Goal: Obtain resource: Download file/media

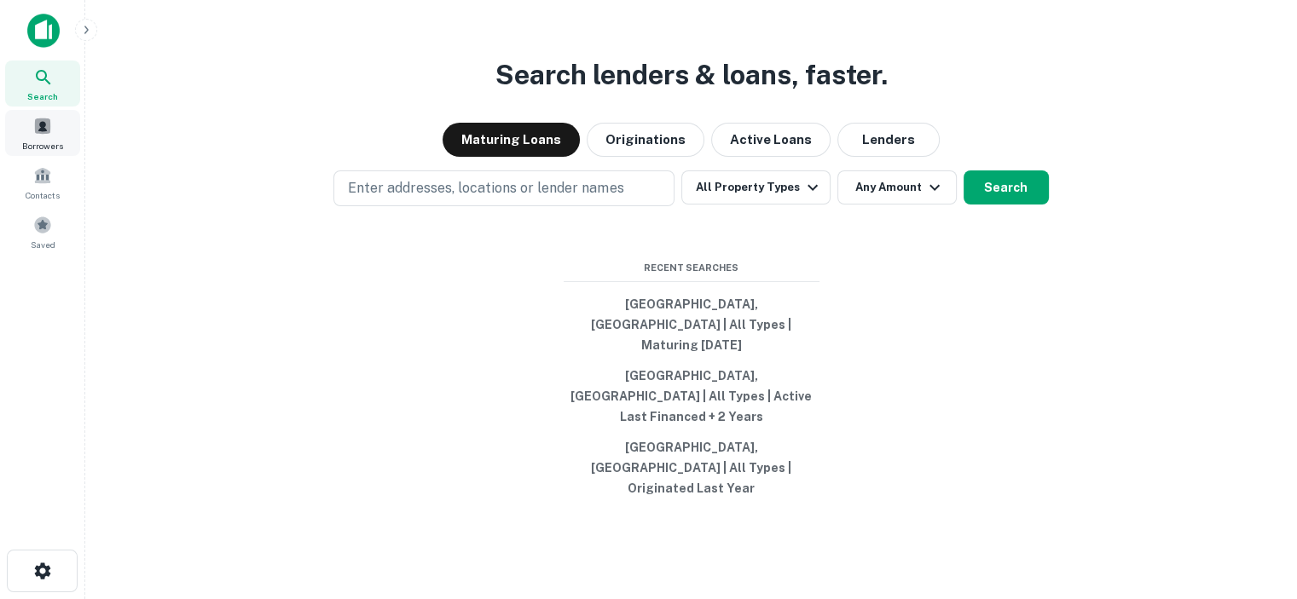
click at [34, 139] on span "Borrowers" at bounding box center [42, 146] width 41 height 14
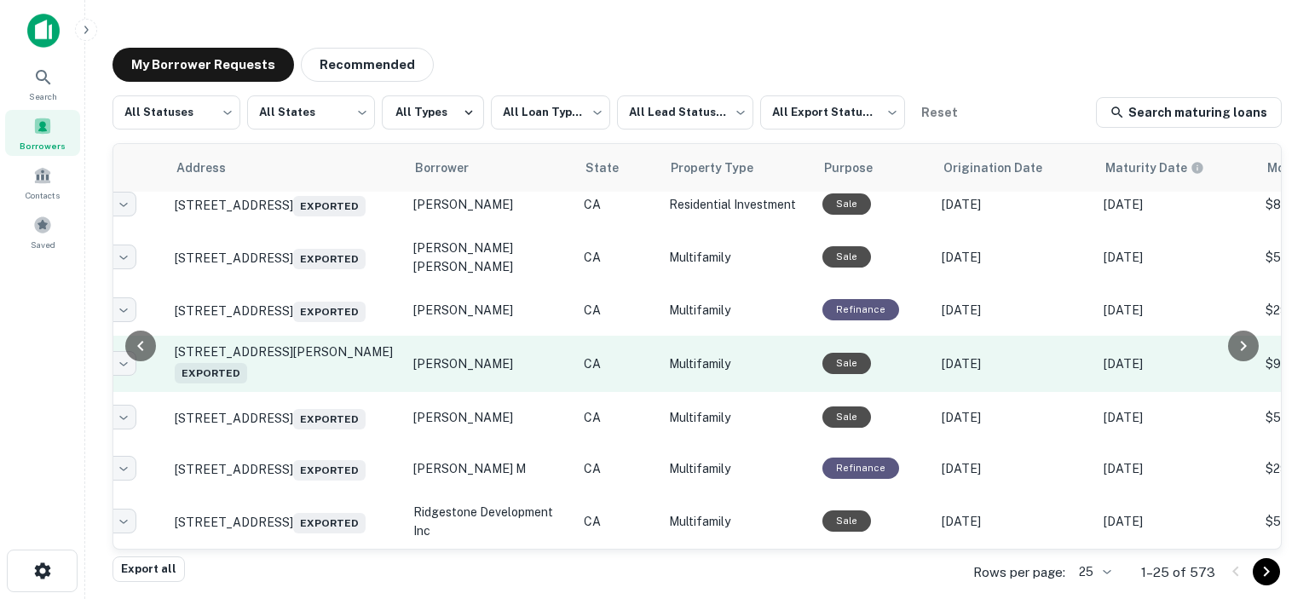
scroll to position [1138, 150]
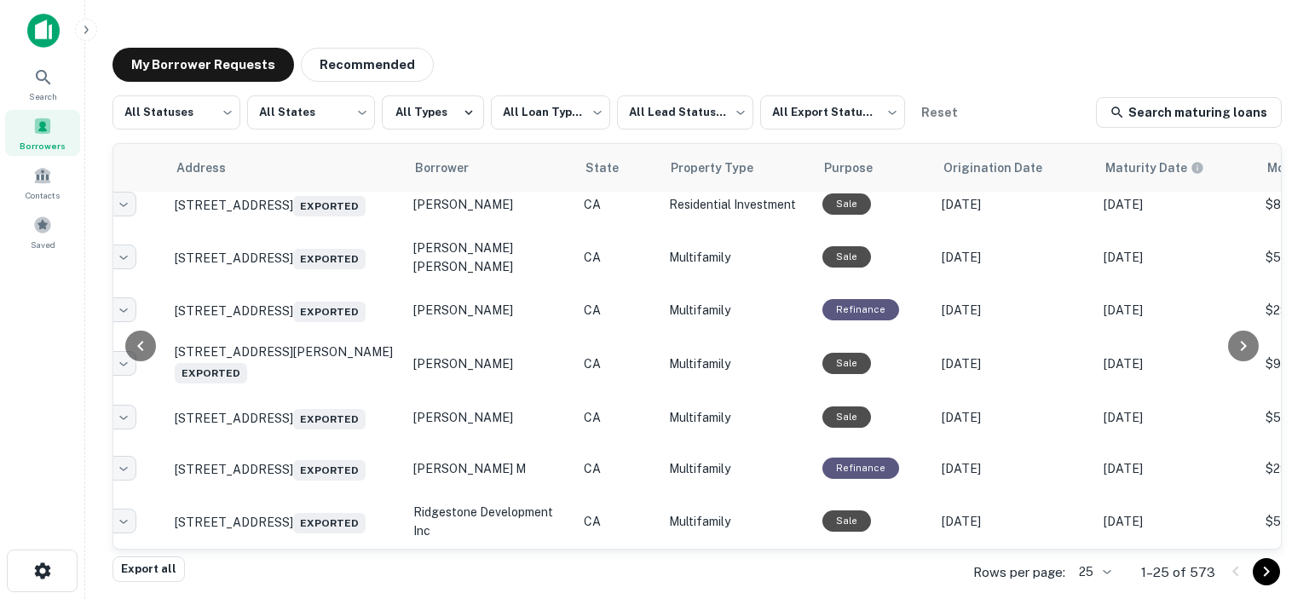
click at [1103, 573] on body "**********" at bounding box center [654, 299] width 1309 height 599
click at [1096, 470] on li "100" at bounding box center [1097, 471] width 58 height 31
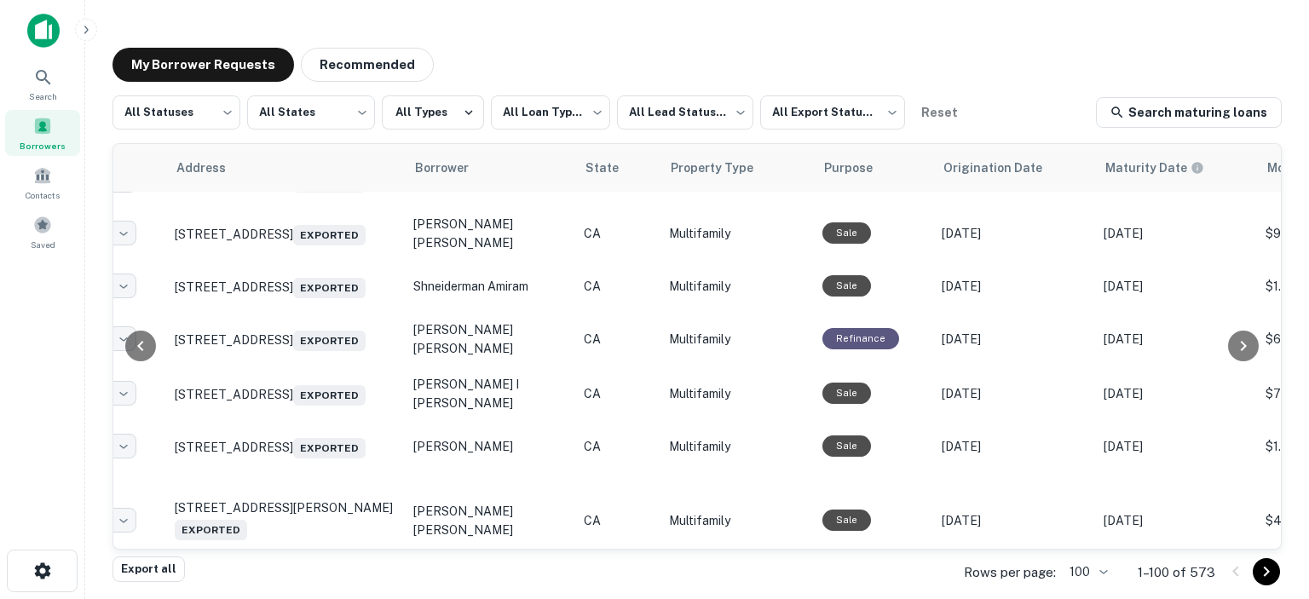
scroll to position [3580, 150]
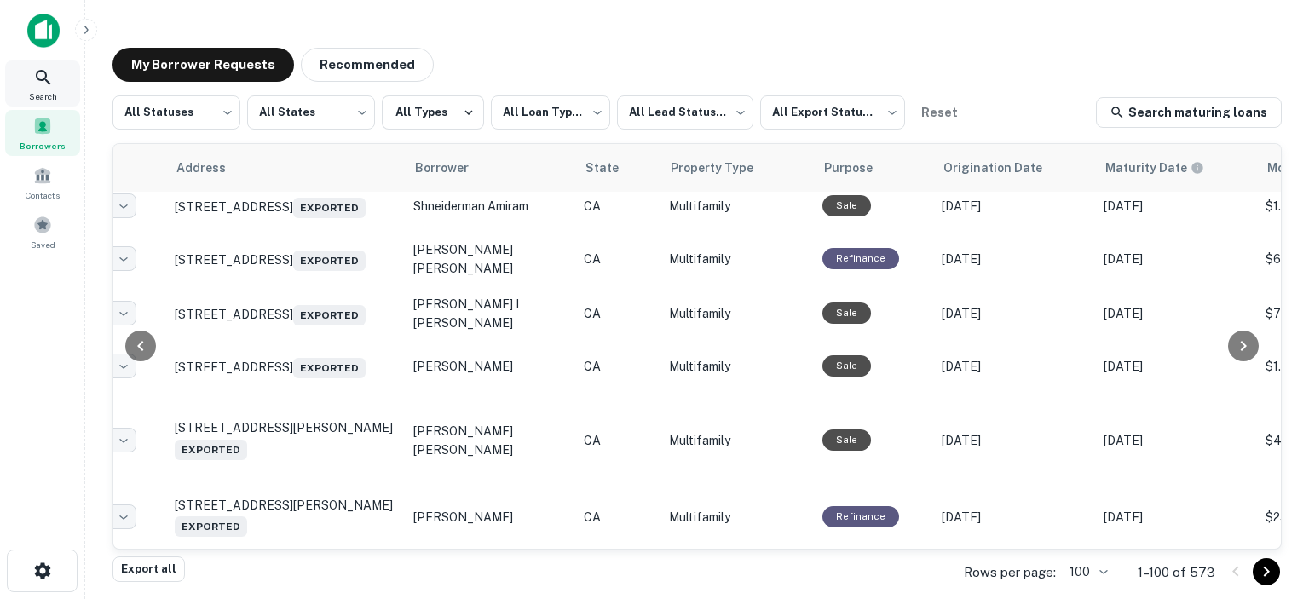
click at [44, 79] on icon at bounding box center [43, 77] width 20 height 20
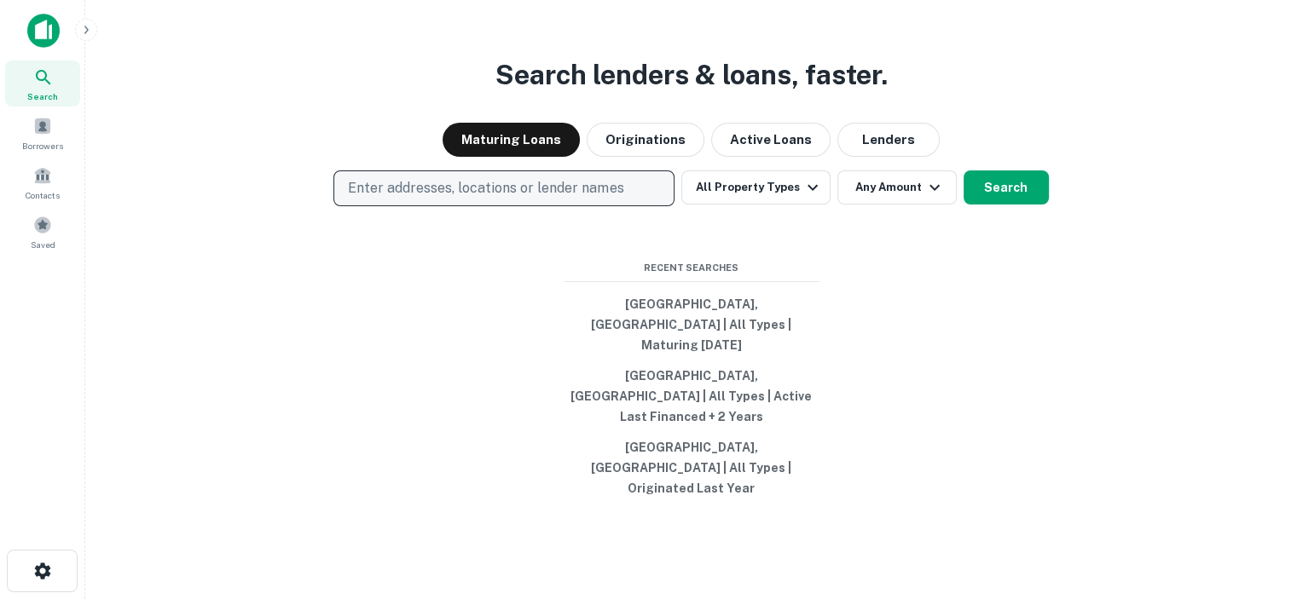
click at [401, 199] on p "Enter addresses, locations or lender names" at bounding box center [485, 188] width 275 height 20
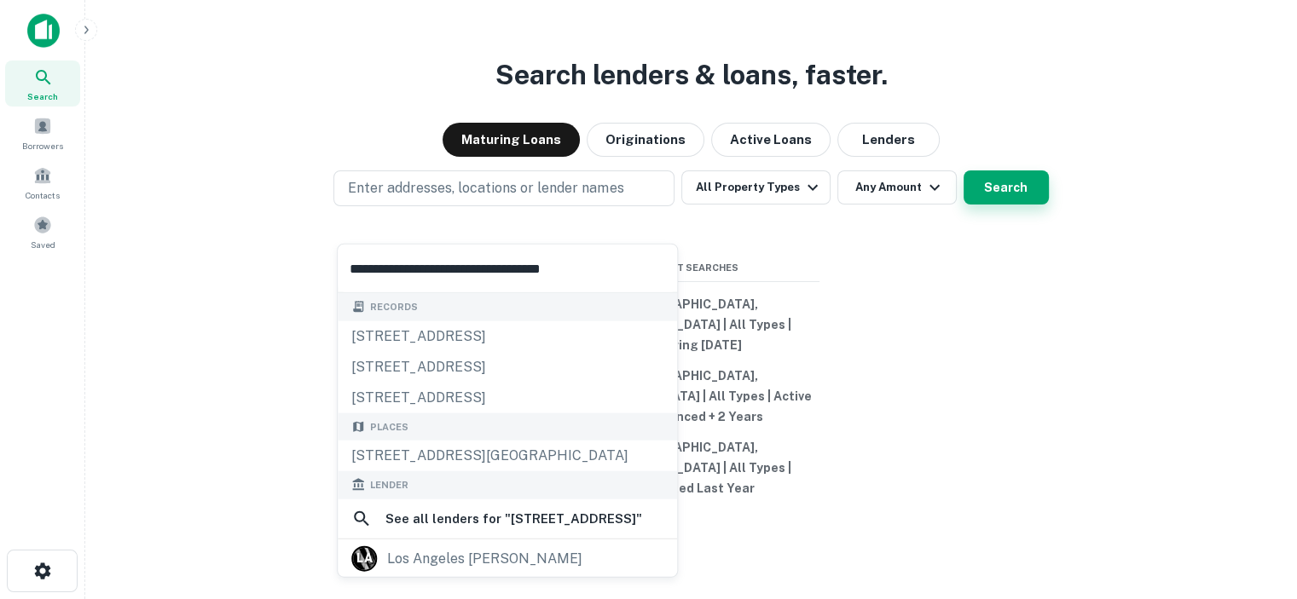
type input "**********"
click at [1021, 205] on button "Search" at bounding box center [1005, 187] width 85 height 34
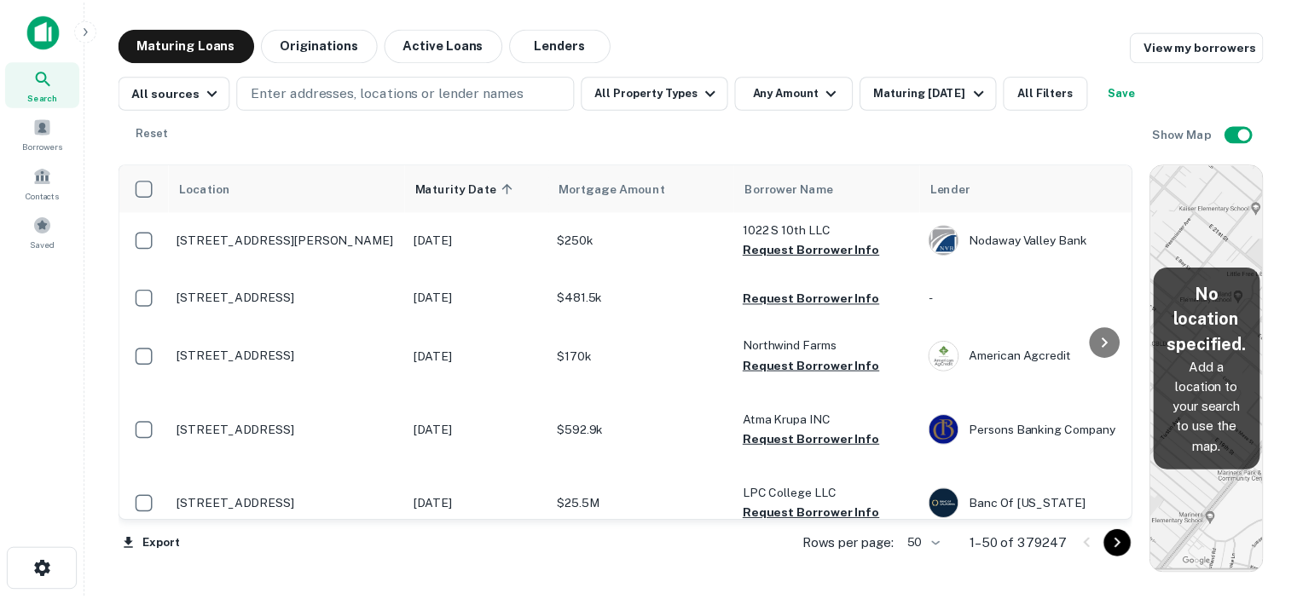
scroll to position [2638, 0]
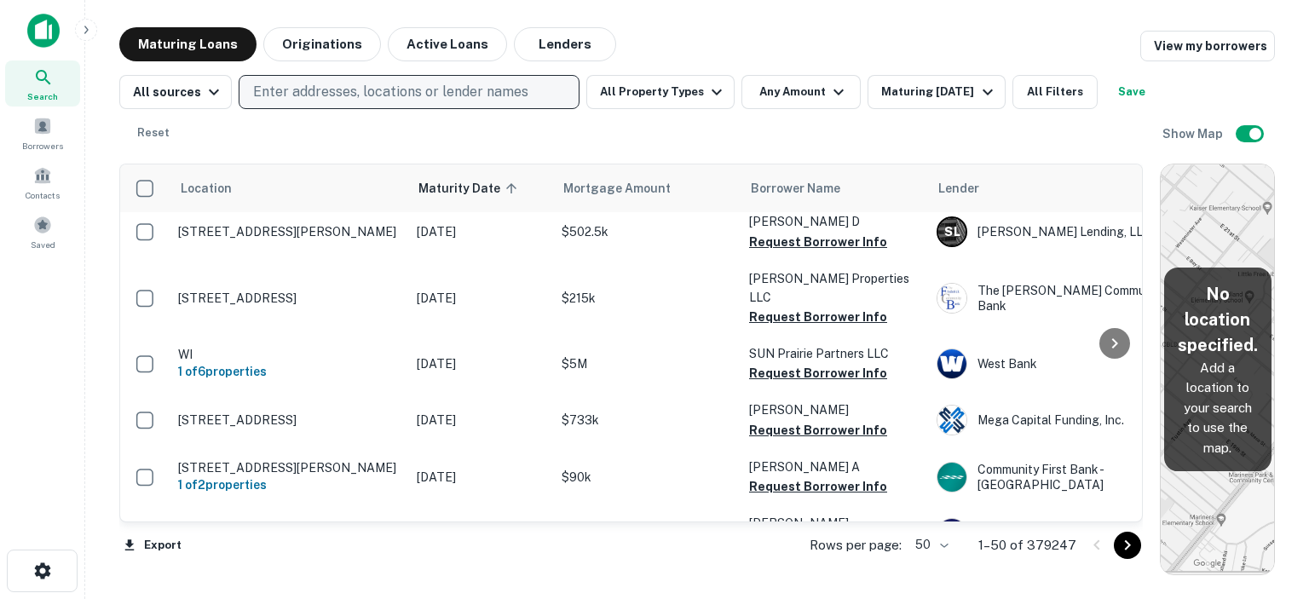
click at [384, 81] on button "Enter addresses, locations or lender names" at bounding box center [409, 92] width 341 height 34
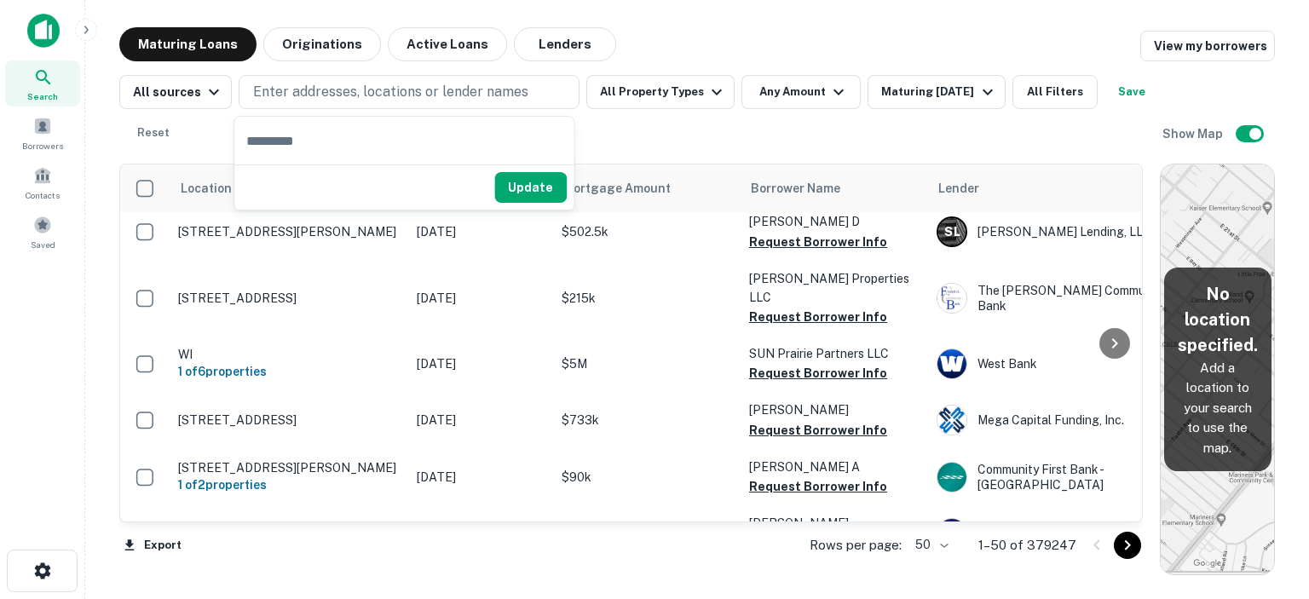
click at [338, 139] on input "text" at bounding box center [403, 141] width 339 height 48
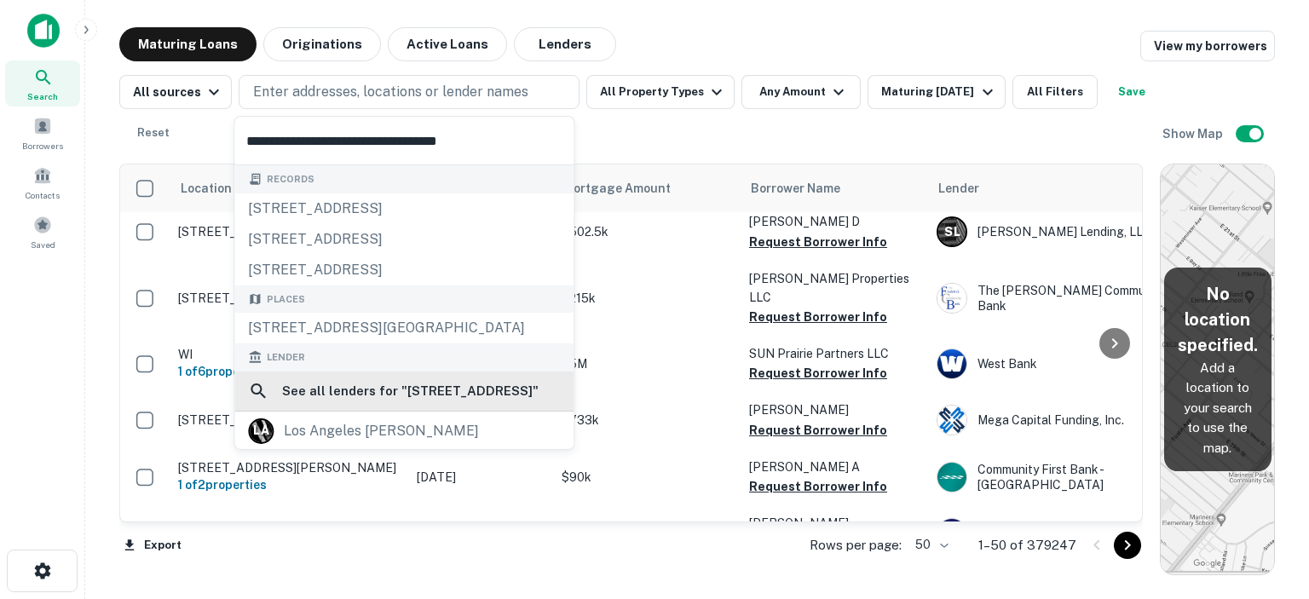
type input "**********"
click at [423, 396] on h6 "See all lenders for " 860 W 47Th St, Los Angeles, CA, 90037 "" at bounding box center [410, 391] width 257 height 20
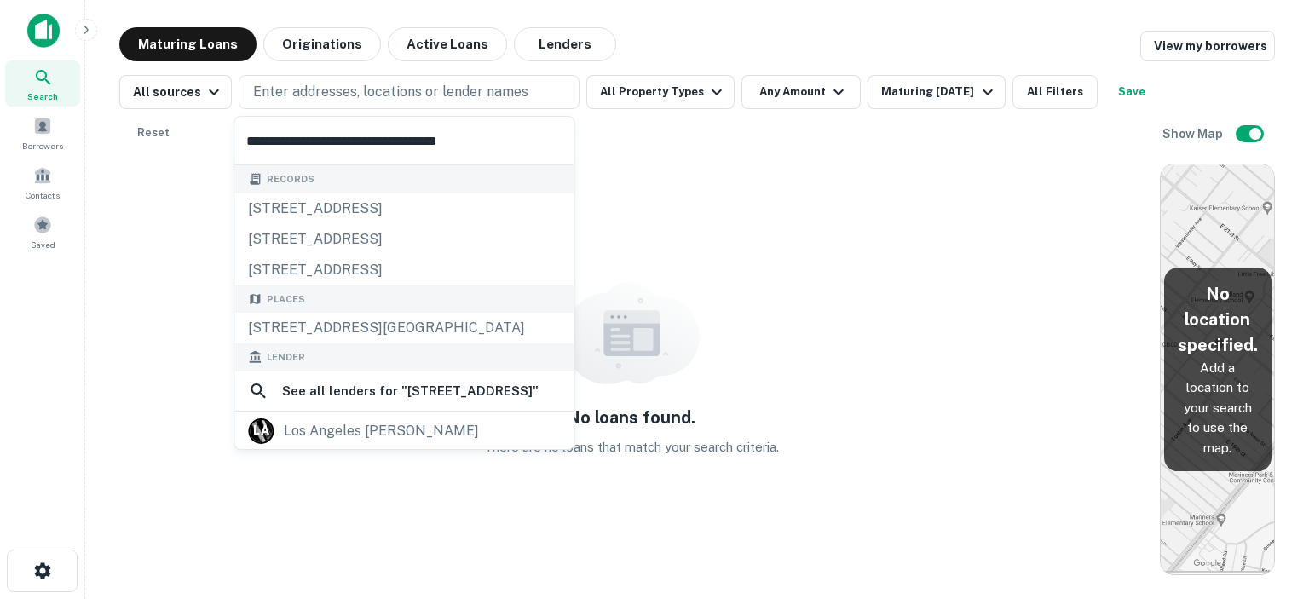
drag, startPoint x: 837, startPoint y: 24, endPoint x: 834, endPoint y: 35, distance: 11.6
click at [837, 26] on main "Maturing Loans Originations Active Loans Lenders View my borrowers All sources …" at bounding box center [697, 299] width 1224 height 599
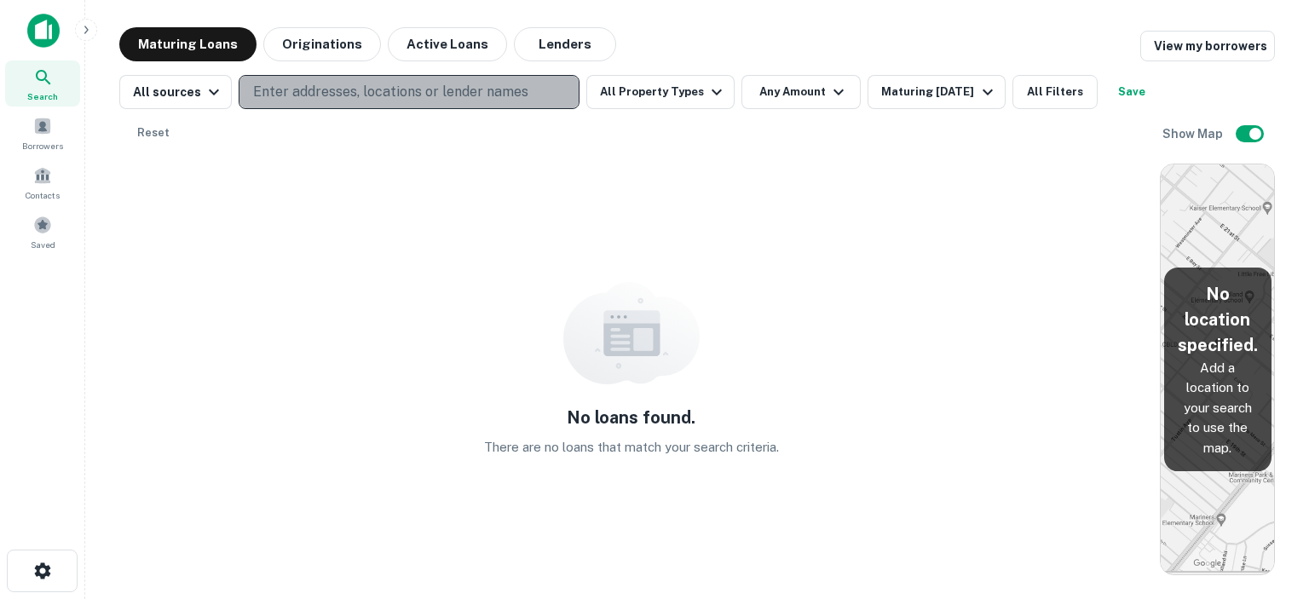
click at [338, 95] on p "Enter addresses, locations or lender names" at bounding box center [390, 92] width 275 height 20
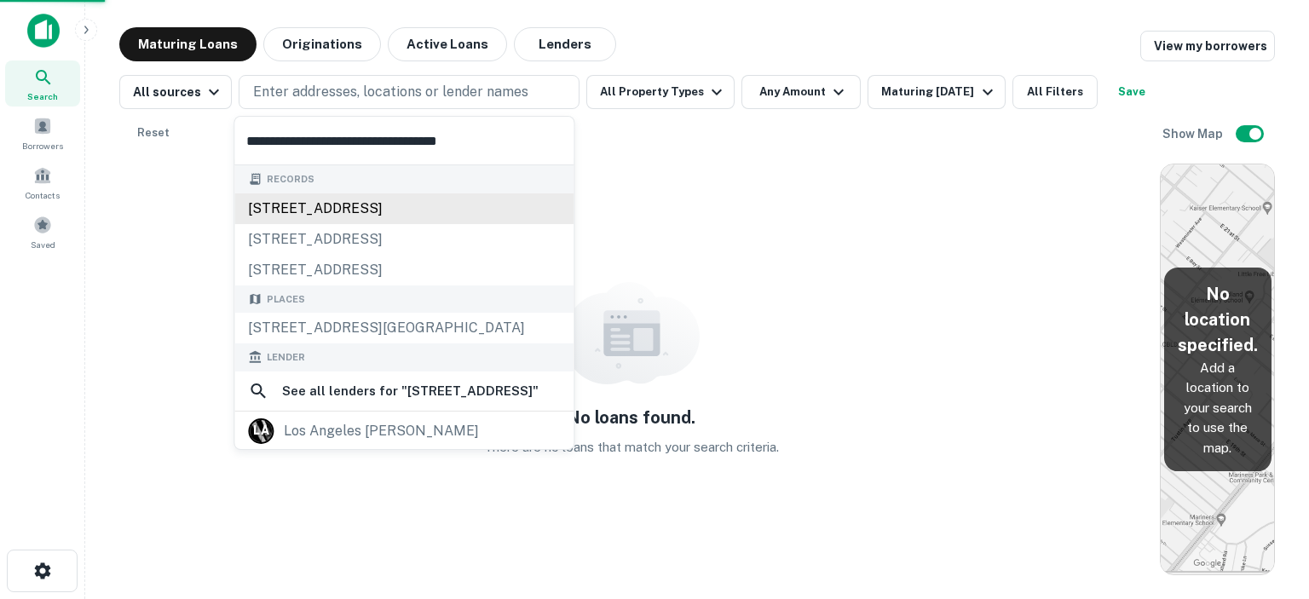
click at [402, 216] on div "860 w 47th st, los angeles, ca, 90037" at bounding box center [403, 209] width 339 height 31
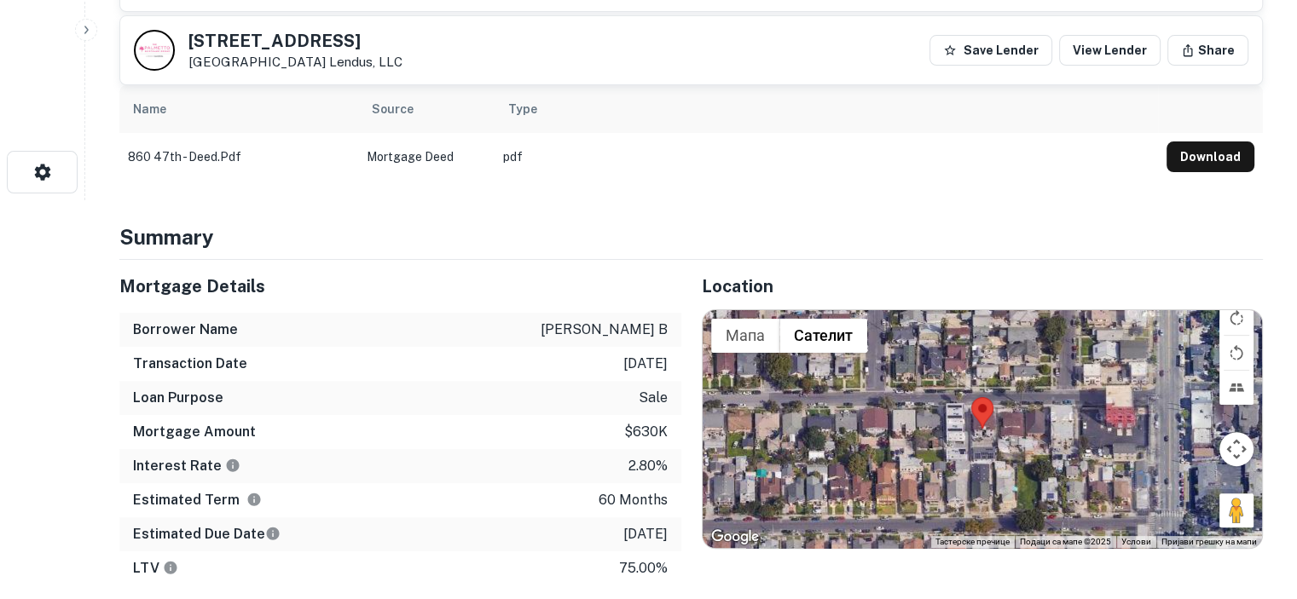
scroll to position [426, 0]
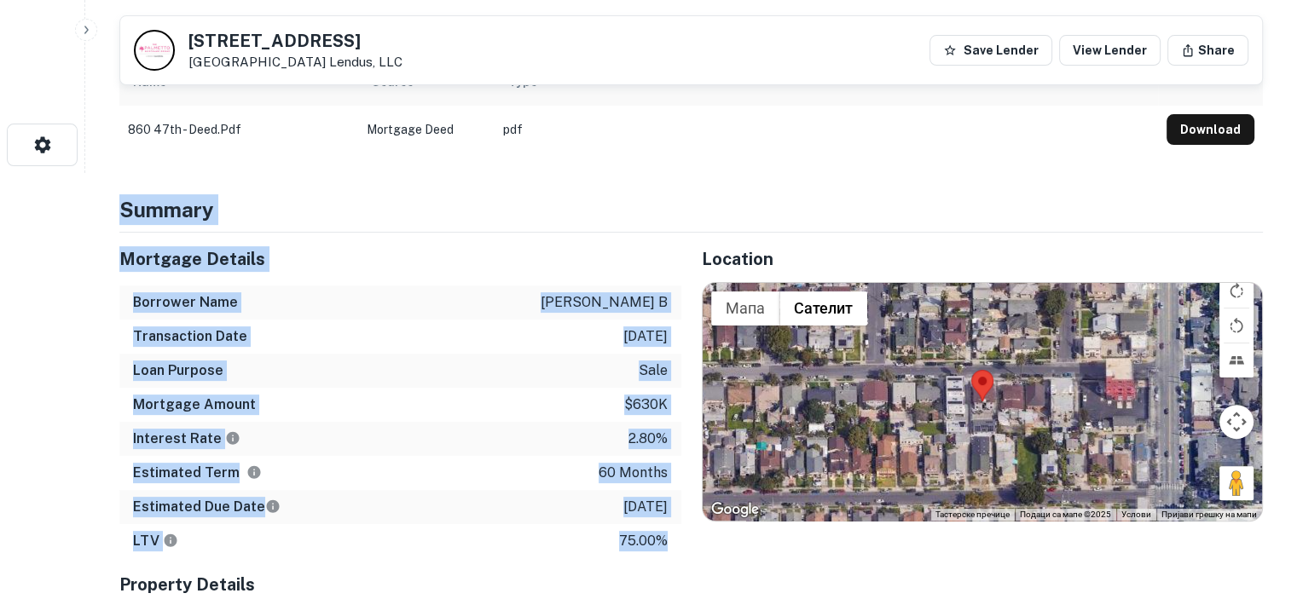
drag, startPoint x: 120, startPoint y: 209, endPoint x: 668, endPoint y: 548, distance: 644.6
copy div "Summary Mortgage Details Borrower Name immadisetty kiran b Transaction Date 12/…"
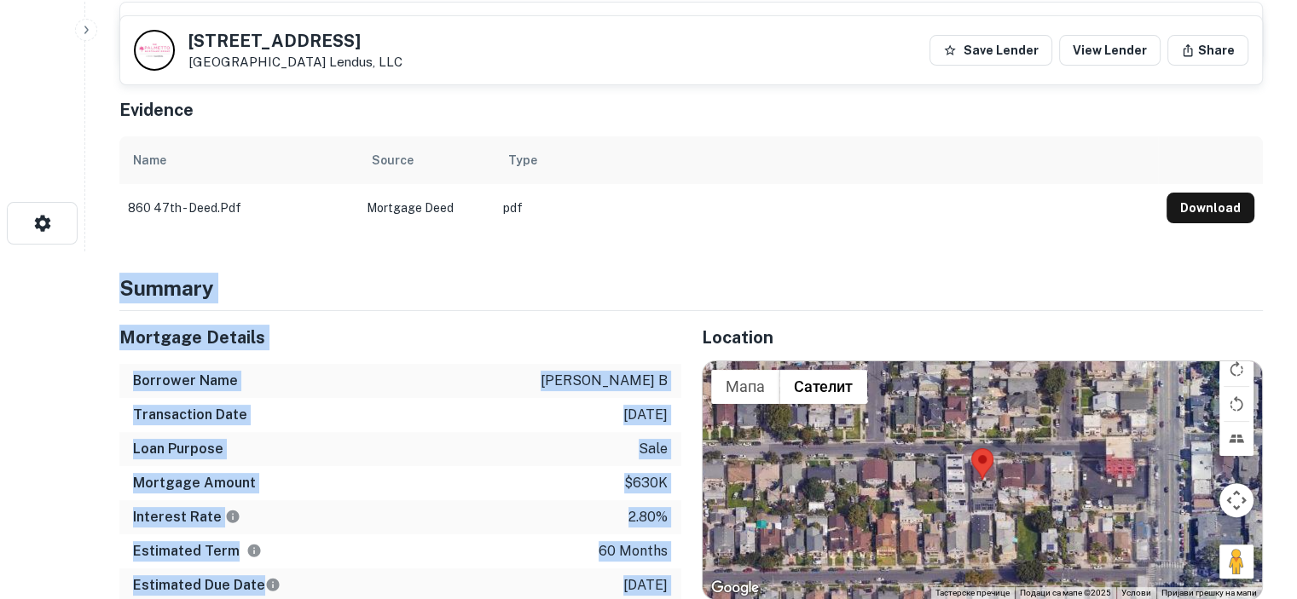
scroll to position [341, 0]
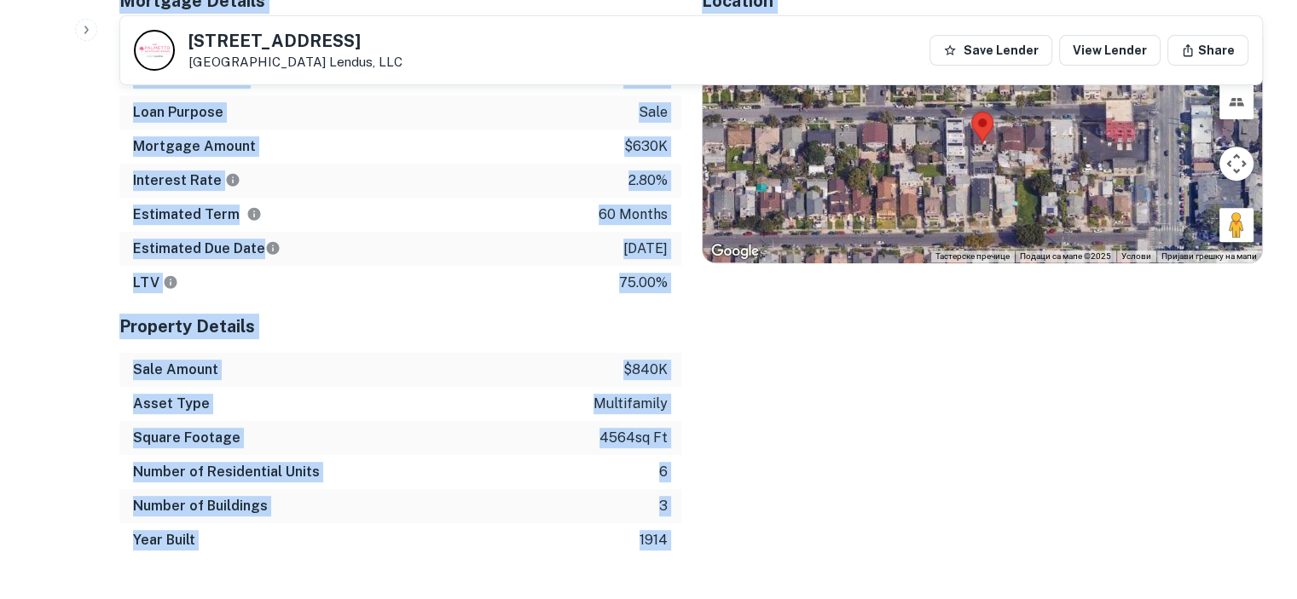
scroll to position [852, 0]
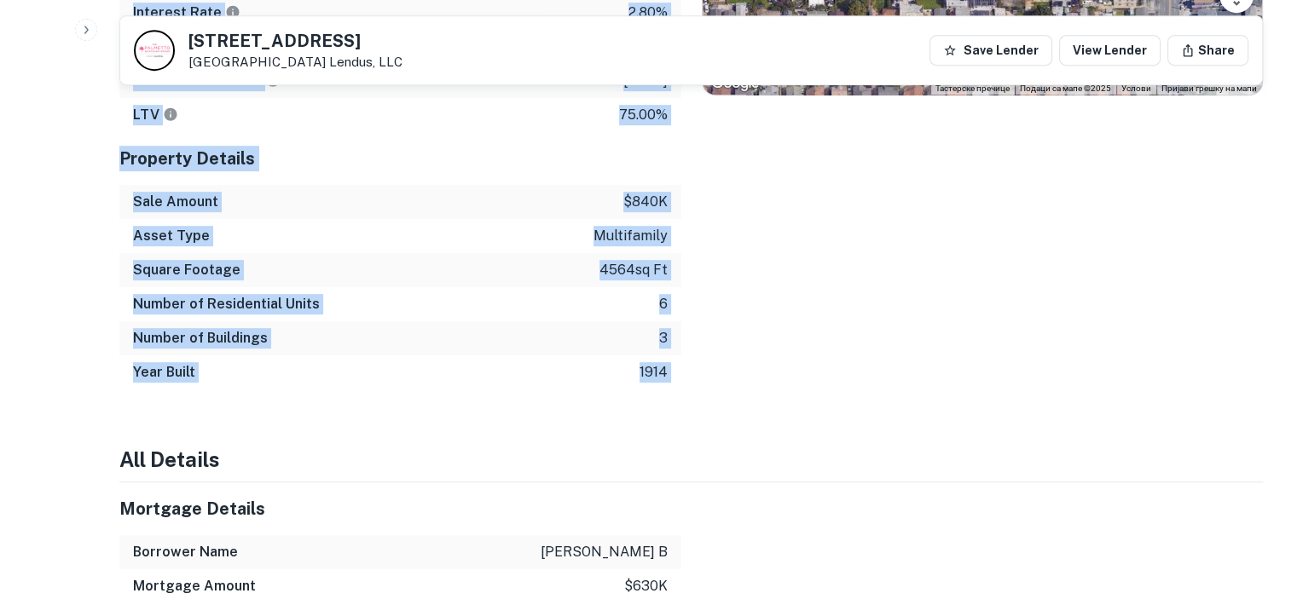
drag, startPoint x: 120, startPoint y: 286, endPoint x: 655, endPoint y: 354, distance: 538.7
copy div "Summary Mortgage Details Borrower Name immadisetty kiran b Transaction Date 12/…"
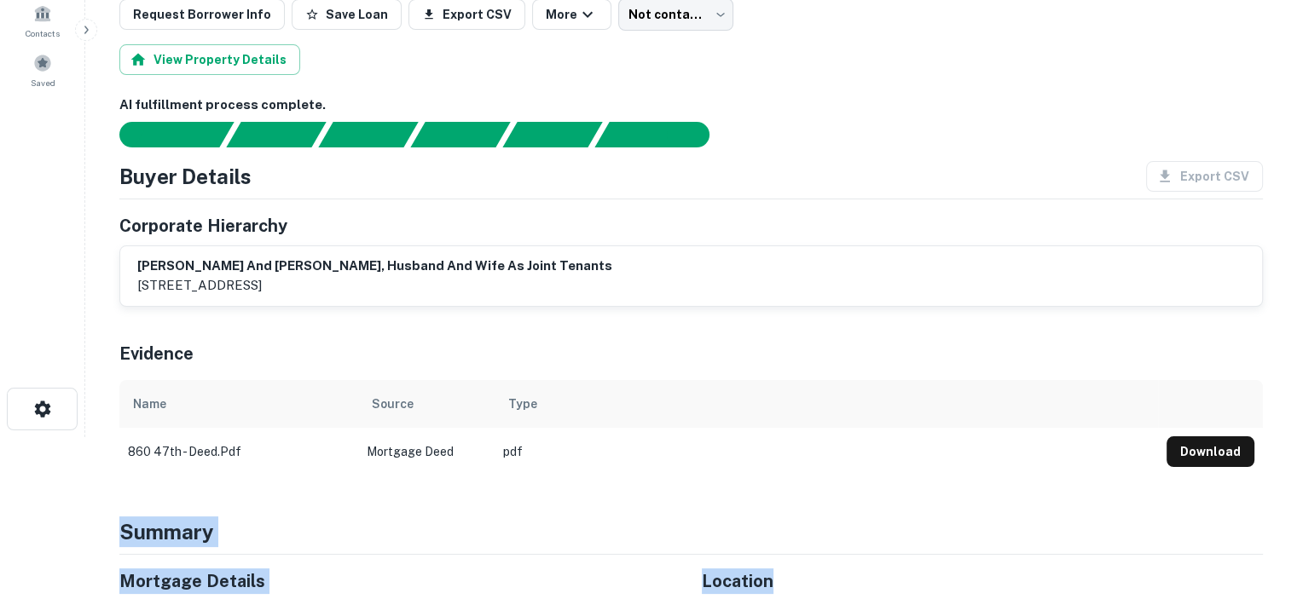
scroll to position [170, 0]
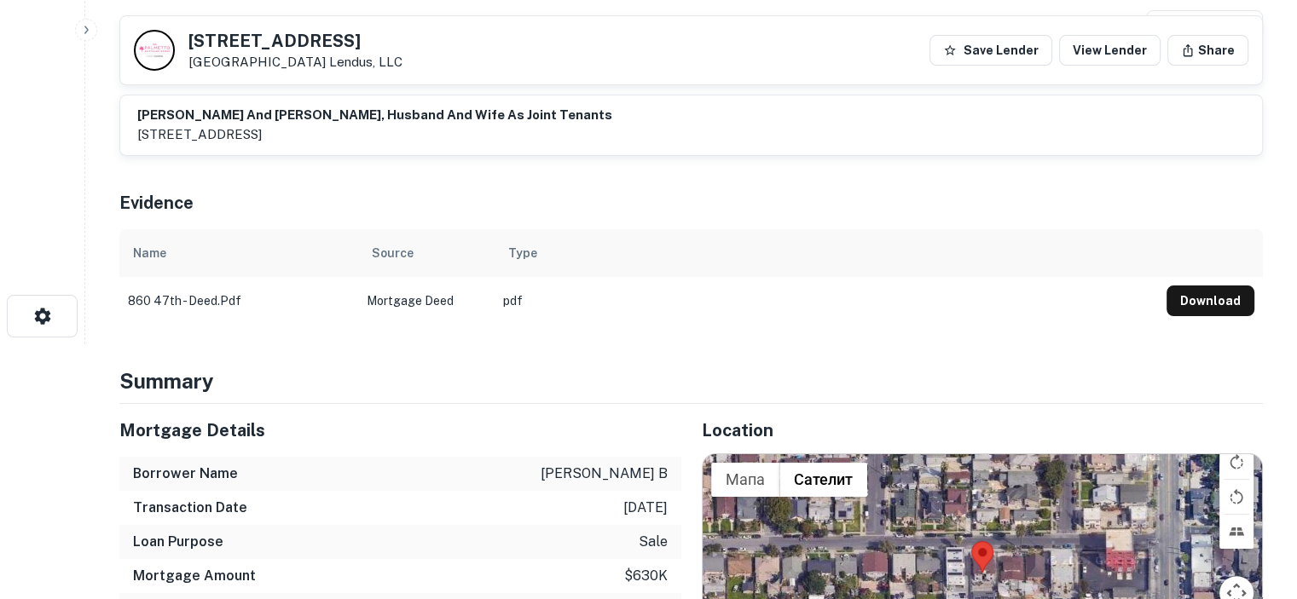
scroll to position [256, 0]
click at [1232, 306] on button "Download" at bounding box center [1210, 300] width 88 height 31
